Goal: Find specific fact: Find specific fact

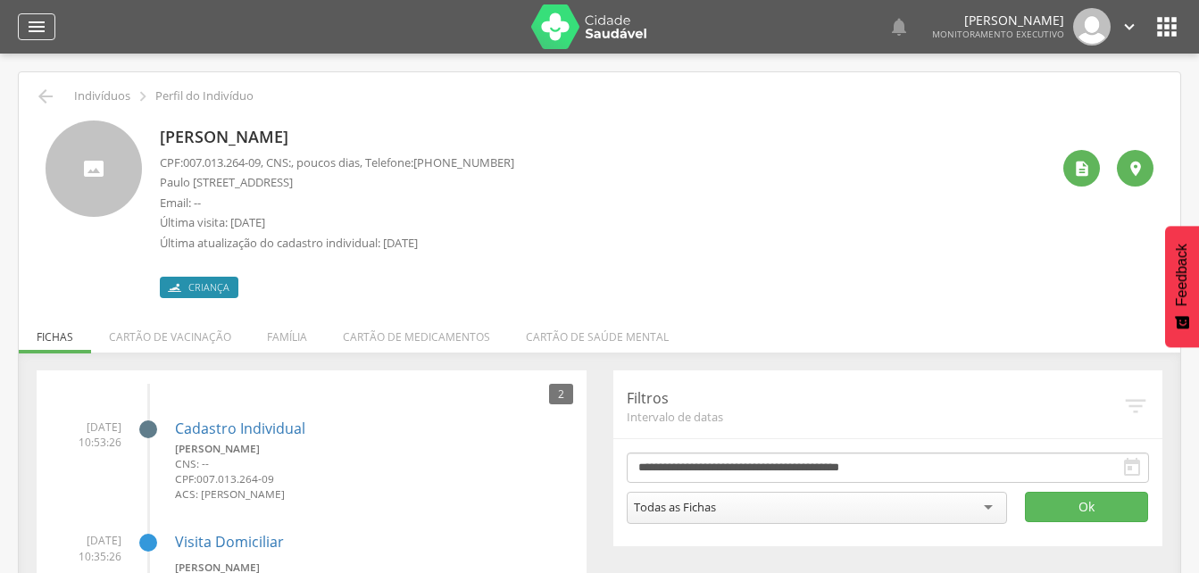
click at [34, 22] on icon "" at bounding box center [36, 26] width 21 height 21
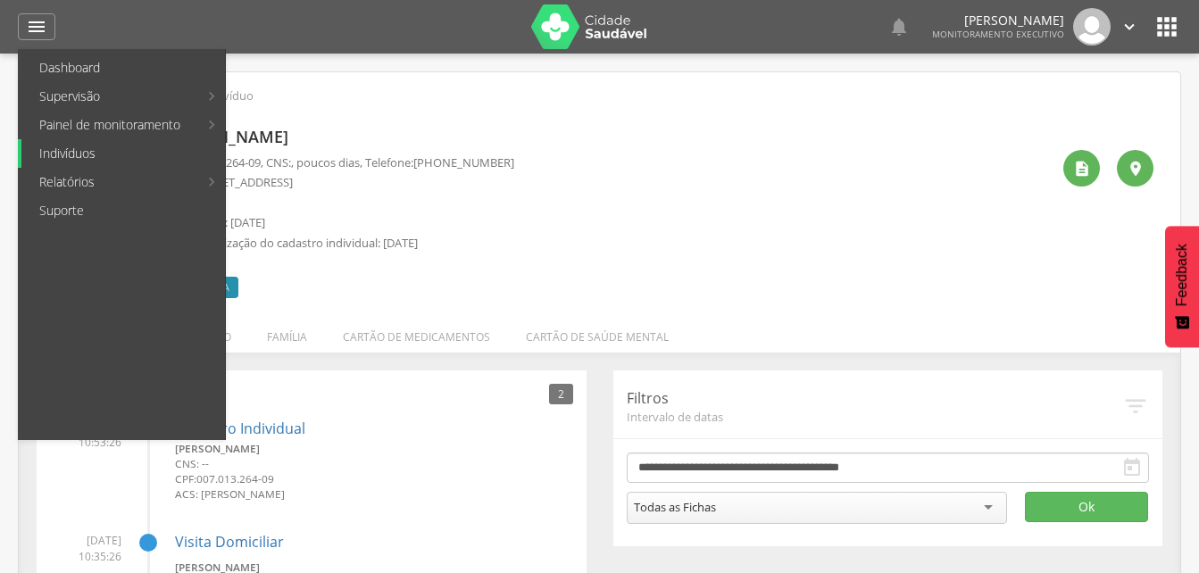
click at [74, 157] on link "Indivíduos" at bounding box center [123, 153] width 204 height 29
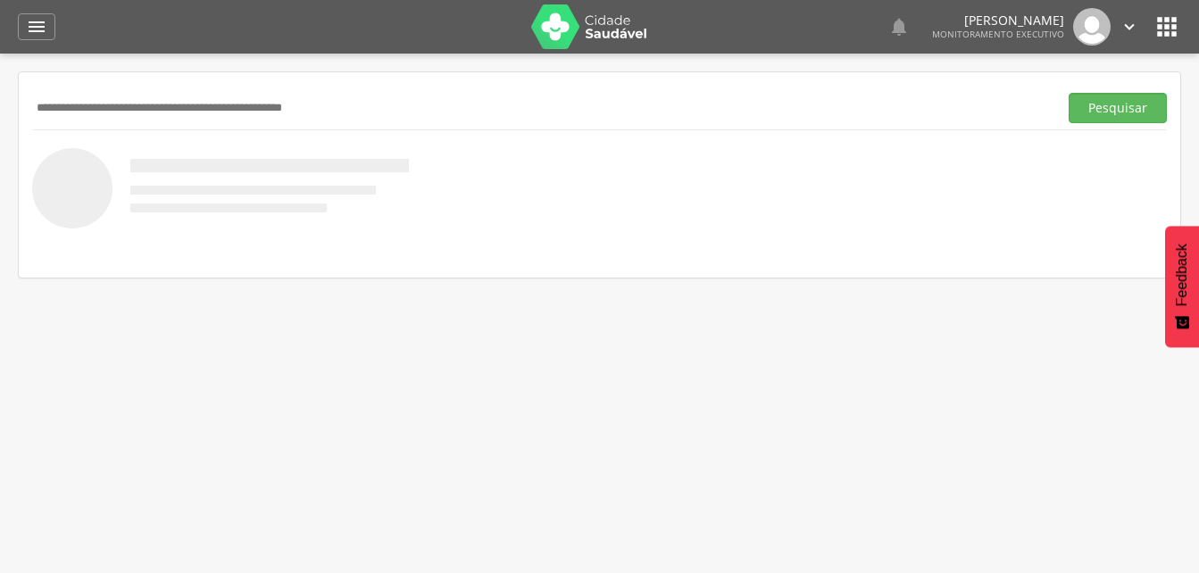
click at [98, 115] on input "text" at bounding box center [541, 108] width 1019 height 30
type input "**********"
click at [1101, 102] on button "Pesquisar" at bounding box center [1118, 108] width 98 height 30
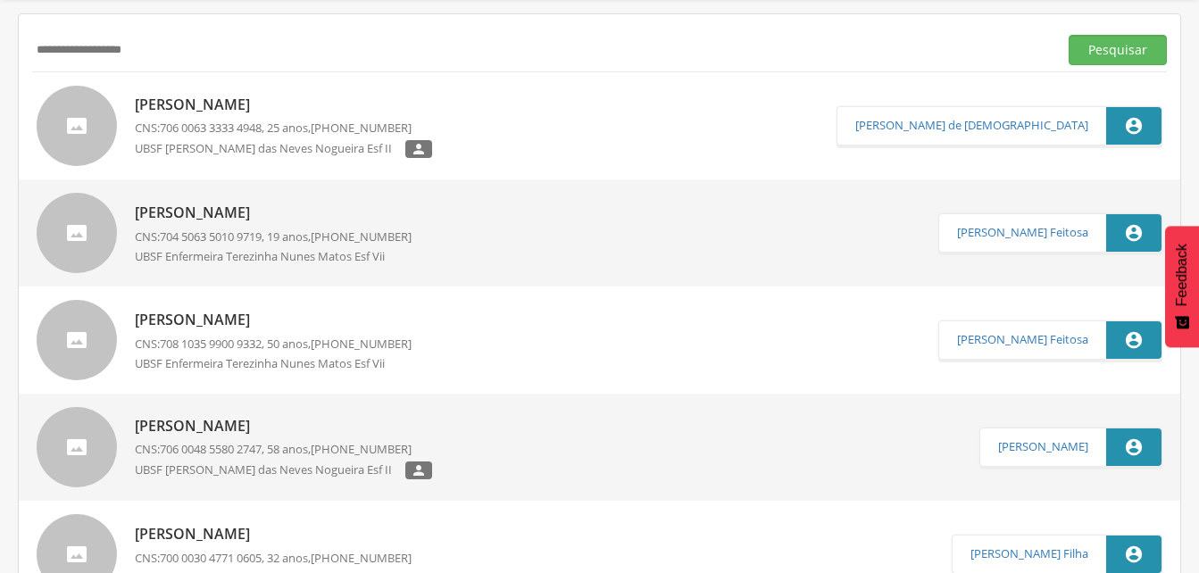
scroll to position [89, 0]
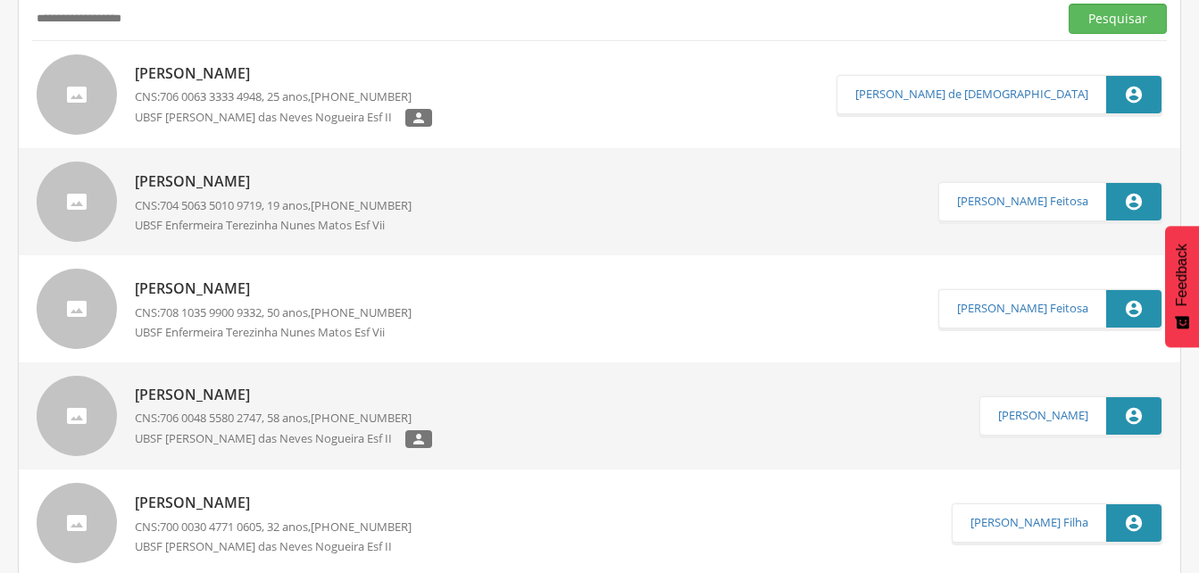
click at [257, 294] on p "[PERSON_NAME]" at bounding box center [273, 289] width 277 height 21
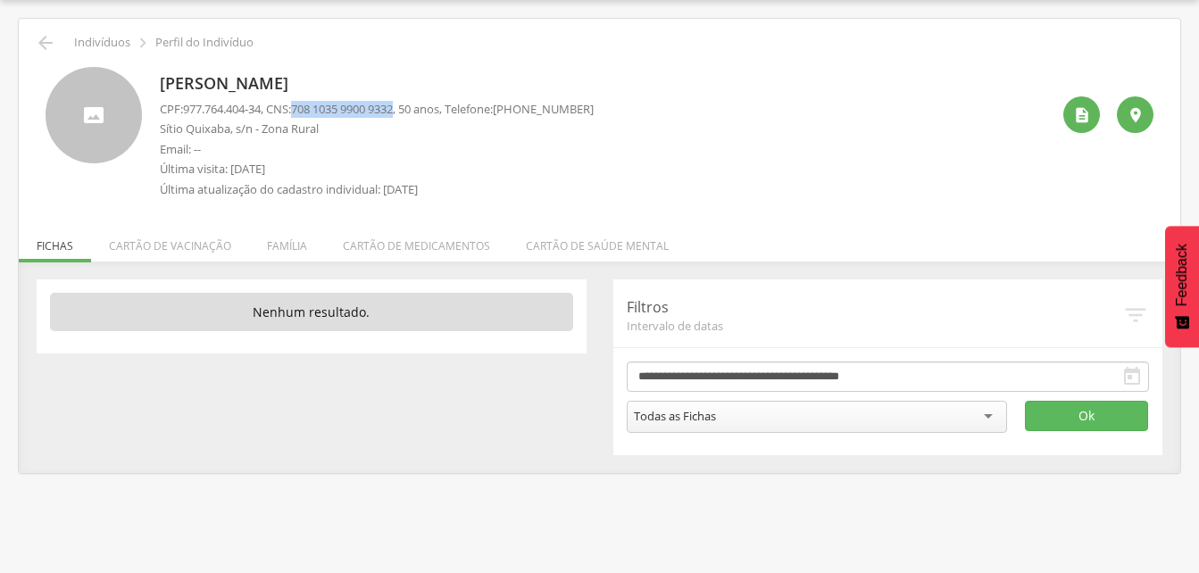
drag, startPoint x: 302, startPoint y: 108, endPoint x: 410, endPoint y: 106, distance: 108.0
click at [410, 106] on p "CPF: 977.764.404-34 , CNS: [PHONE_NUMBER] , 50 anos, Telefone: [PHONE_NUMBER]" at bounding box center [377, 109] width 434 height 17
drag, startPoint x: 410, startPoint y: 106, endPoint x: 383, endPoint y: 111, distance: 27.1
copy p "708 1035 9900 9332"
click at [285, 245] on li "Família" at bounding box center [287, 241] width 76 height 42
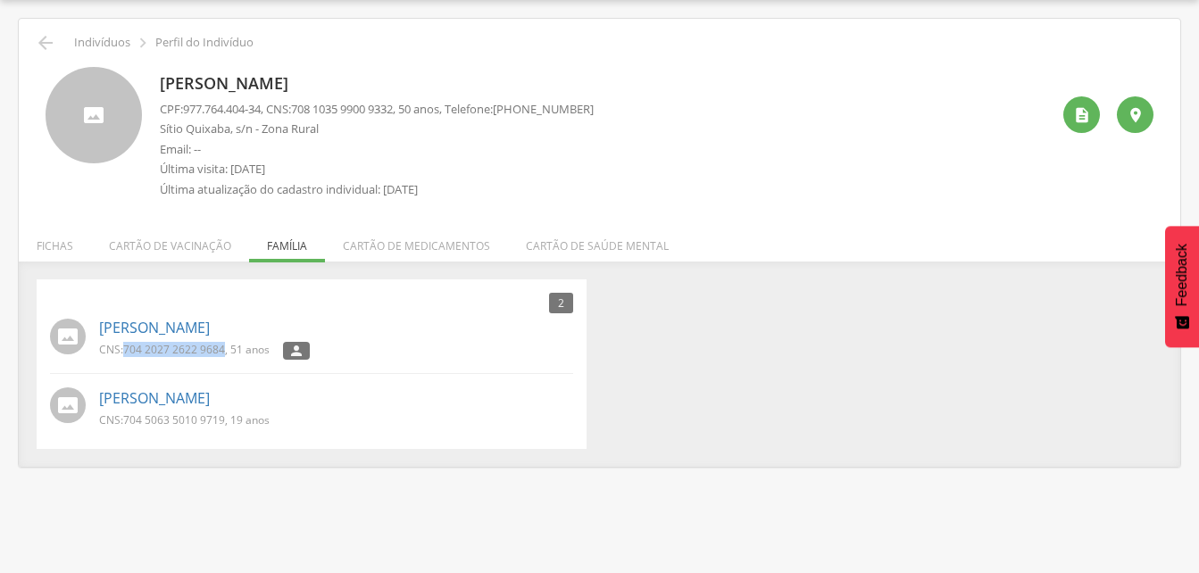
drag, startPoint x: 124, startPoint y: 348, endPoint x: 223, endPoint y: 348, distance: 99.1
click at [223, 348] on p "CNS: 704 2027 2622 9684 , 51 anos" at bounding box center [184, 349] width 170 height 15
drag, startPoint x: 223, startPoint y: 348, endPoint x: 204, endPoint y: 349, distance: 19.7
copy p "704 2027 2622 9684"
click at [418, 351] on div "CNS: 704 2027 2622 9684 , 51 anos " at bounding box center [336, 353] width 474 height 22
